Goal: Task Accomplishment & Management: Complete application form

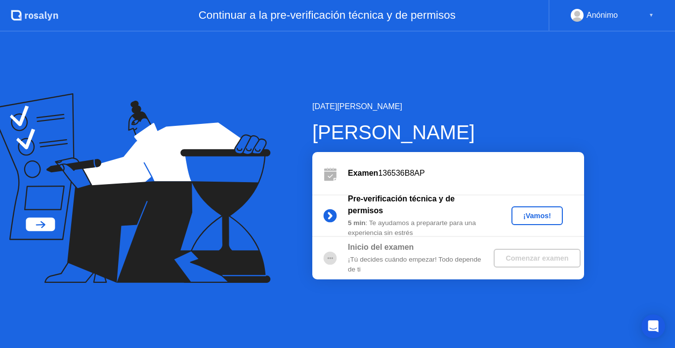
click at [534, 212] on div "¡Vamos!" at bounding box center [536, 216] width 43 height 8
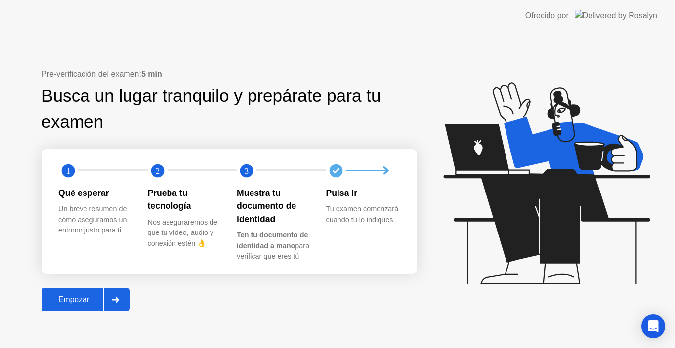
click at [86, 297] on div "Empezar" at bounding box center [73, 299] width 59 height 9
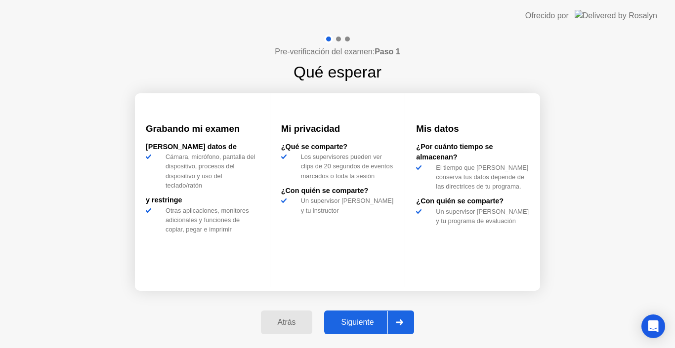
click at [358, 327] on div "Siguiente" at bounding box center [357, 322] width 60 height 9
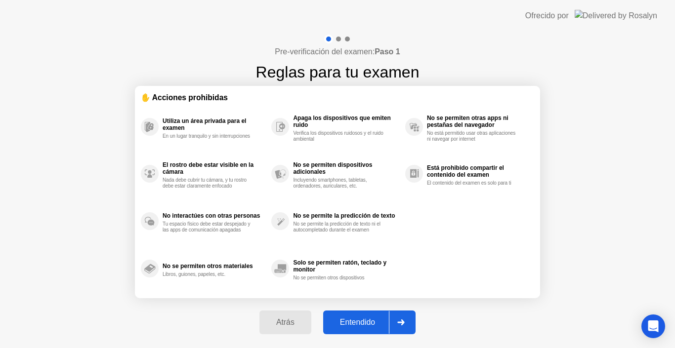
click at [359, 324] on div "Entendido" at bounding box center [357, 322] width 63 height 9
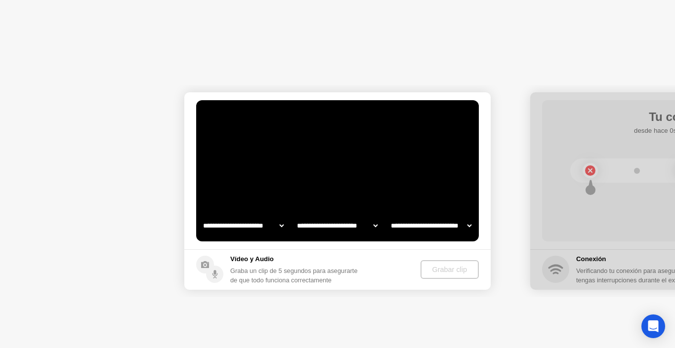
select select "**********"
select select "*******"
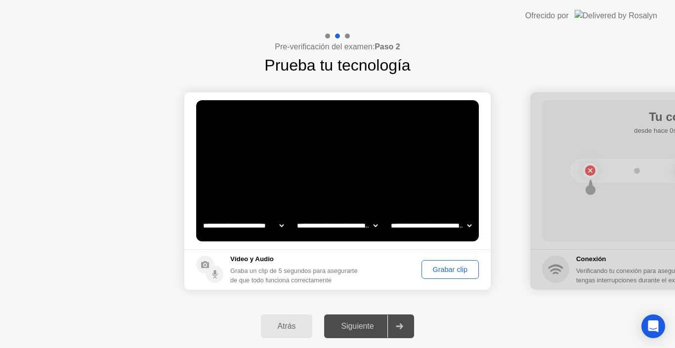
click at [438, 271] on div "Grabar clip" at bounding box center [450, 270] width 50 height 8
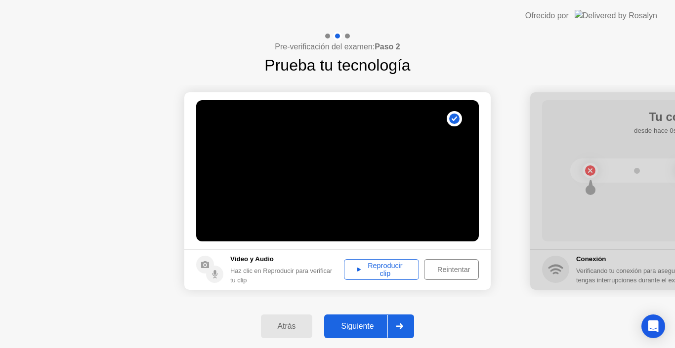
click at [382, 268] on div "Reproducir clip" at bounding box center [381, 270] width 68 height 16
click at [362, 329] on div "Siguiente" at bounding box center [357, 326] width 60 height 9
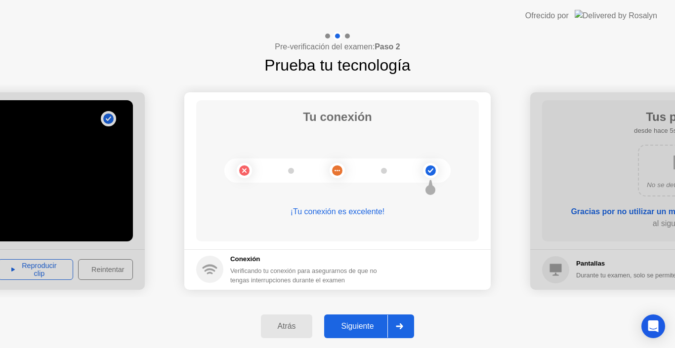
click at [362, 329] on div "Siguiente" at bounding box center [357, 326] width 60 height 9
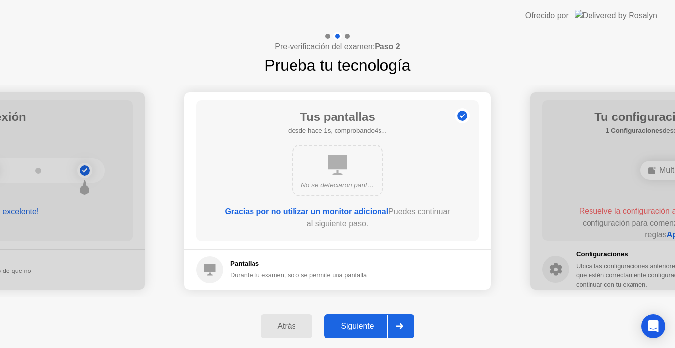
click at [362, 329] on div "Siguiente" at bounding box center [357, 326] width 60 height 9
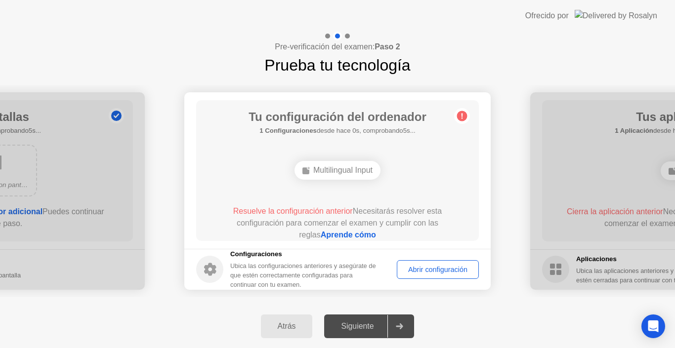
click at [402, 223] on div "Resuelve la configuración anterior Necesitarás resolver esta configuración para…" at bounding box center [337, 224] width 254 height 36
click at [424, 270] on div "Abrir configuración" at bounding box center [437, 270] width 75 height 8
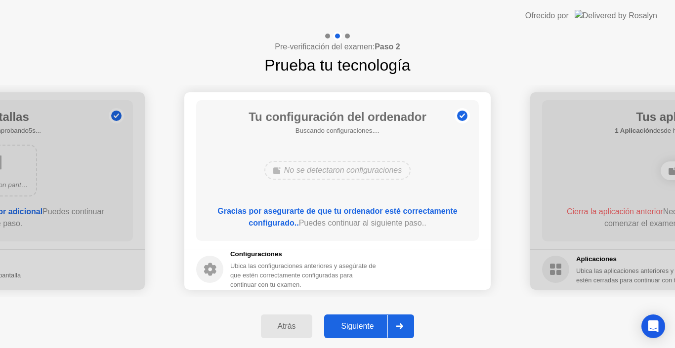
click at [376, 235] on div "Tu configuración del ordenador Buscando configuraciones.... No se detectaron co…" at bounding box center [337, 170] width 283 height 141
click at [366, 326] on div "Siguiente" at bounding box center [357, 326] width 60 height 9
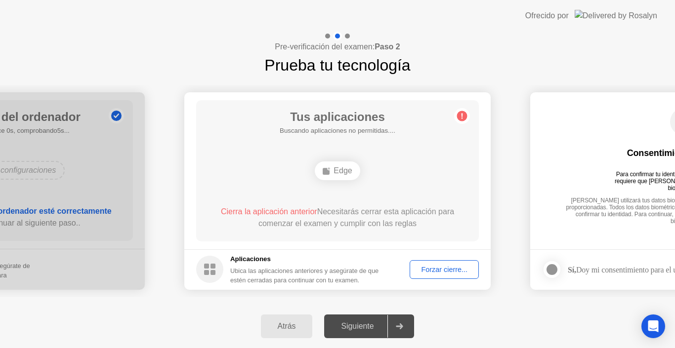
click at [431, 270] on div "Forzar cierre..." at bounding box center [444, 270] width 62 height 8
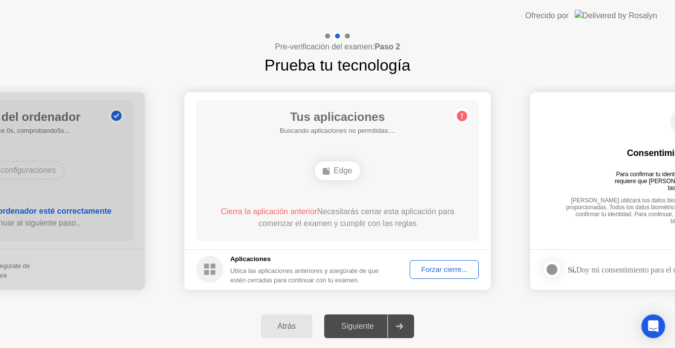
click at [445, 270] on div "Forzar cierre..." at bounding box center [444, 270] width 62 height 8
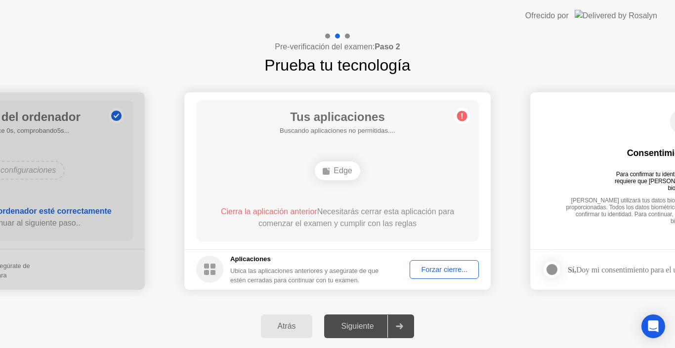
click at [447, 270] on div "Forzar cierre..." at bounding box center [444, 270] width 62 height 8
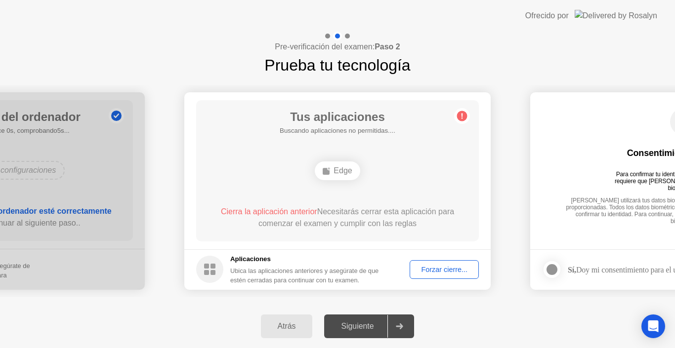
click at [392, 184] on div "Edge" at bounding box center [337, 171] width 226 height 27
click at [398, 221] on div "Cierra la aplicación anterior Necesitarás cerrar esta aplicación para comenzar …" at bounding box center [337, 218] width 254 height 24
click at [349, 274] on div "Ubica las aplicaciones anteriores y asegúrate de que estén cerradas para contin…" at bounding box center [305, 275] width 150 height 19
click at [464, 116] on circle at bounding box center [462, 116] width 10 height 10
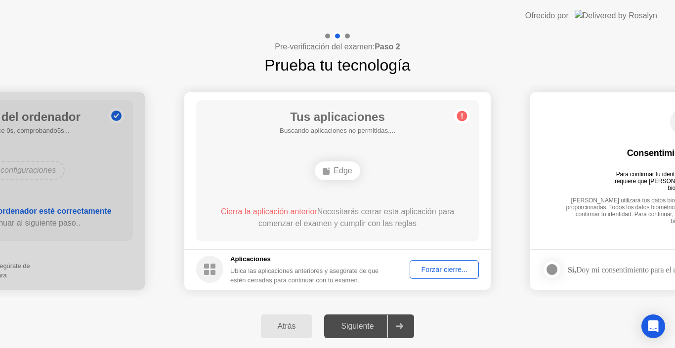
click at [391, 209] on div "Cierra la aplicación anterior Necesitarás cerrar esta aplicación para comenzar …" at bounding box center [337, 218] width 254 height 24
click at [448, 274] on div "Forzar cierre..." at bounding box center [444, 270] width 62 height 8
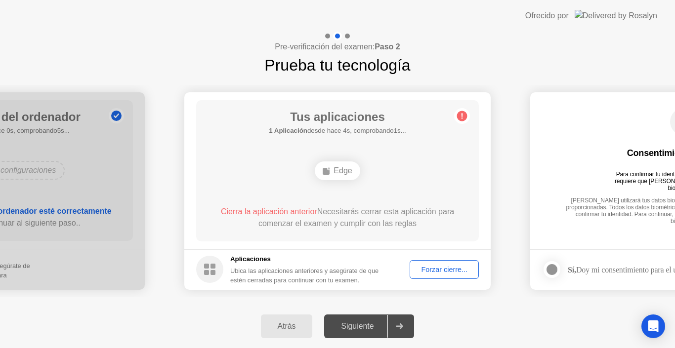
click at [471, 302] on div "**********" at bounding box center [337, 191] width 675 height 228
drag, startPoint x: 300, startPoint y: 19, endPoint x: 280, endPoint y: 28, distance: 21.9
click at [280, 28] on header "Ofrecido por" at bounding box center [337, 16] width 675 height 32
click at [423, 269] on div "Forzar cierre..." at bounding box center [444, 270] width 62 height 8
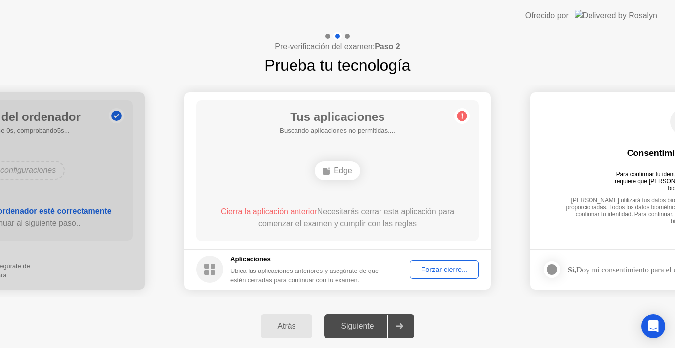
click at [454, 272] on div "Forzar cierre..." at bounding box center [444, 270] width 62 height 8
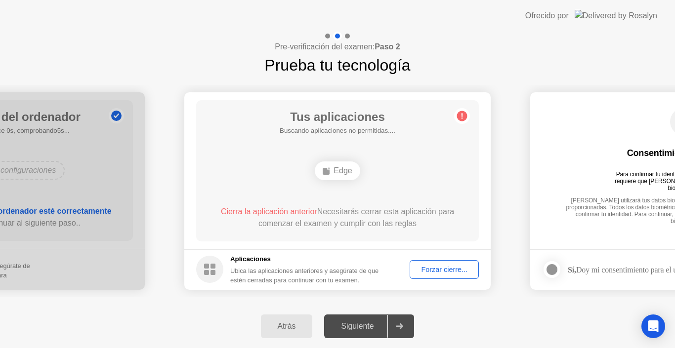
click at [407, 231] on div "Cierra la aplicación anterior Necesitarás cerrar esta aplicación para comenzar …" at bounding box center [337, 220] width 254 height 28
click at [359, 195] on div "Tus aplicaciones Buscando aplicaciones no permitidas.... Edge Cierra la aplicac…" at bounding box center [337, 170] width 283 height 141
click at [435, 270] on div "Forzar cierre..." at bounding box center [444, 270] width 62 height 8
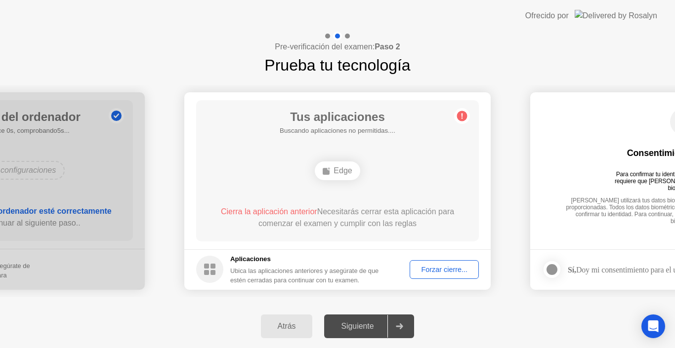
click at [361, 325] on div "Siguiente" at bounding box center [357, 326] width 60 height 9
click at [436, 266] on div "Forzar cierre..." at bounding box center [444, 270] width 62 height 8
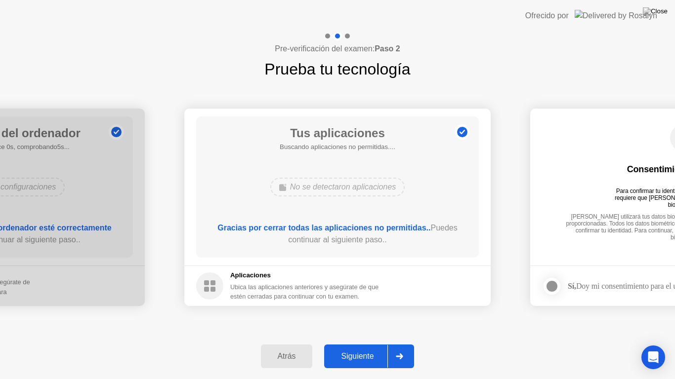
click at [364, 348] on div "Siguiente" at bounding box center [357, 356] width 60 height 9
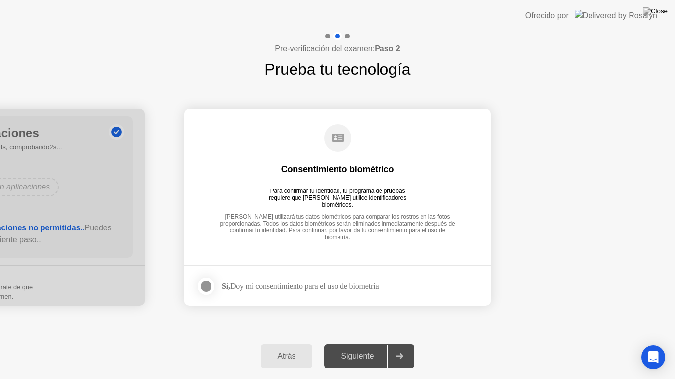
click at [207, 288] on div at bounding box center [206, 287] width 12 height 12
click at [359, 348] on div "Siguiente" at bounding box center [357, 356] width 60 height 9
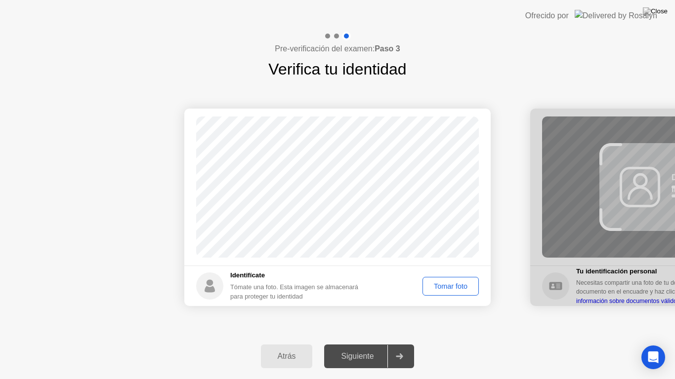
click at [453, 290] on div "Tomar foto" at bounding box center [450, 287] width 49 height 8
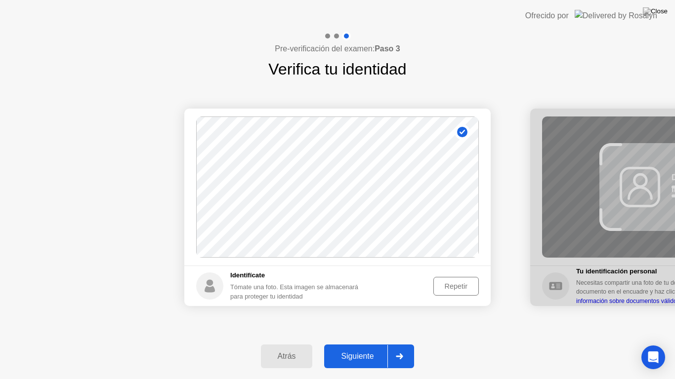
click at [354, 348] on div "Siguiente" at bounding box center [357, 356] width 60 height 9
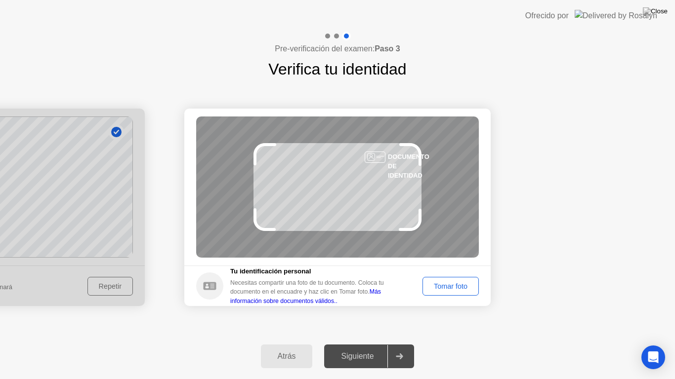
click at [456, 287] on div "Tomar foto" at bounding box center [450, 287] width 49 height 8
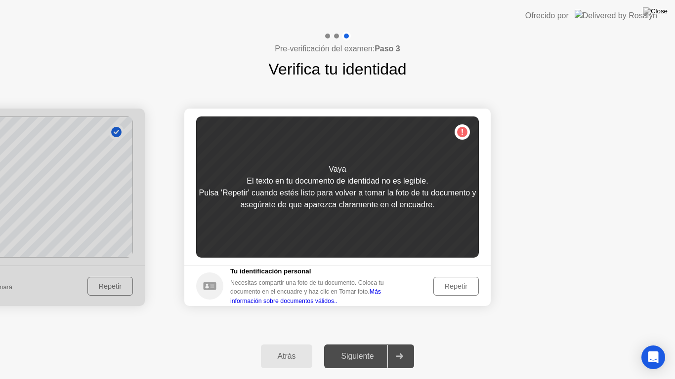
click at [459, 285] on div "Repetir" at bounding box center [456, 287] width 39 height 8
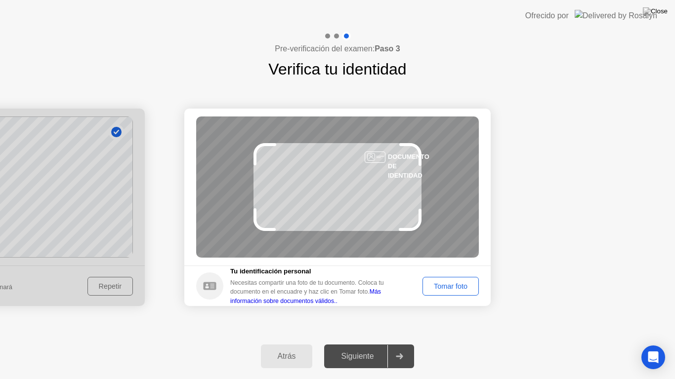
click at [459, 285] on div "Tomar foto" at bounding box center [450, 287] width 49 height 8
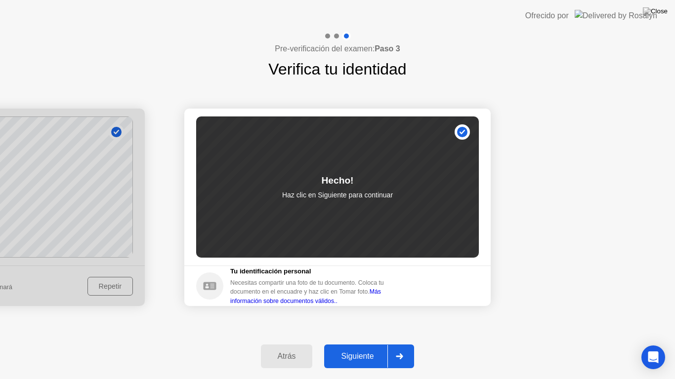
click at [371, 348] on div "Siguiente" at bounding box center [357, 356] width 60 height 9
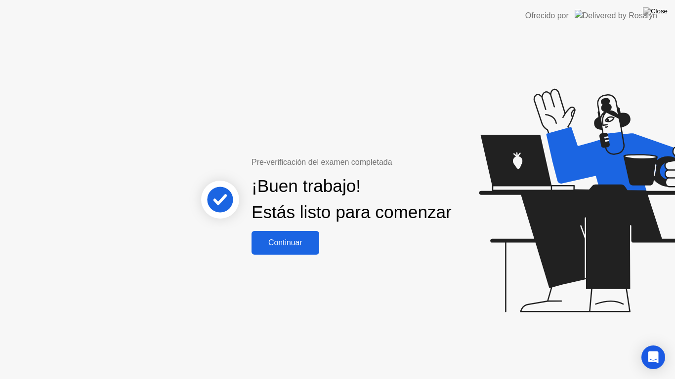
click at [292, 248] on div "Continuar" at bounding box center [285, 243] width 62 height 9
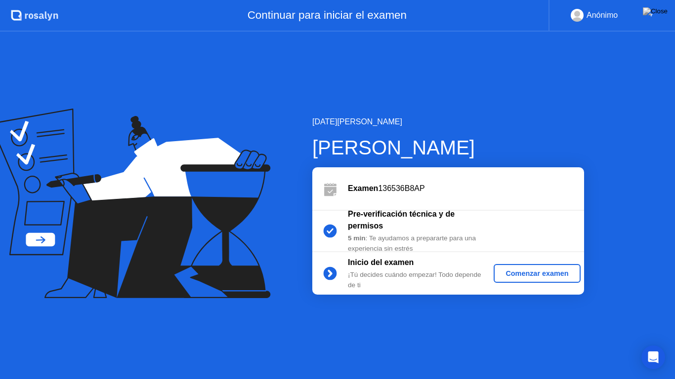
click at [523, 279] on button "Comenzar examen" at bounding box center [537, 273] width 86 height 19
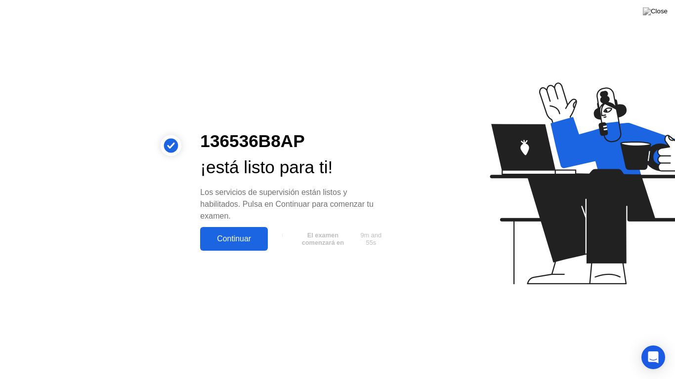
click at [245, 240] on div "Continuar" at bounding box center [234, 239] width 62 height 9
